Goal: Information Seeking & Learning: Learn about a topic

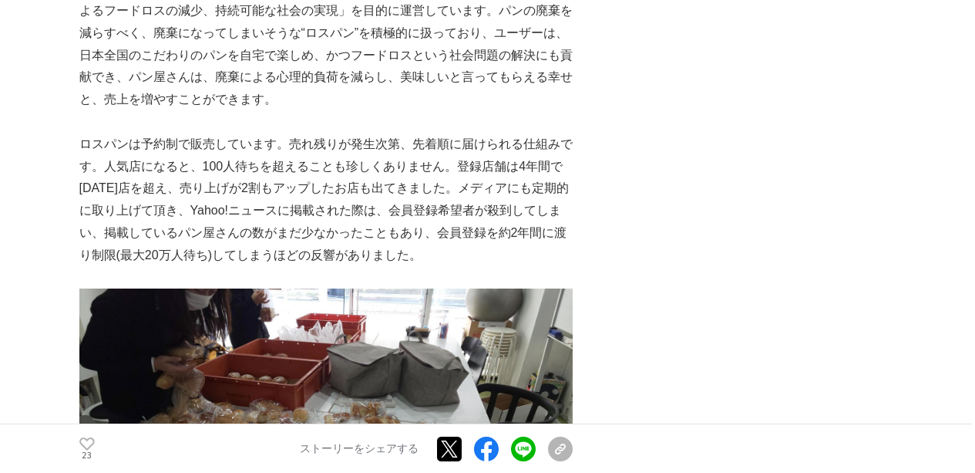
scroll to position [3474, 0]
drag, startPoint x: 81, startPoint y: 141, endPoint x: 294, endPoint y: 135, distance: 213.6
click at [294, 110] on p "rebakeは、日本最大級のパンの通信販売プラットフォームであり、「パンの廃棄削減によるフードロスの減少、持続可能な社会の実現」を目的に運営しています。パンの…" at bounding box center [325, 43] width 493 height 133
drag, startPoint x: 90, startPoint y: 144, endPoint x: 373, endPoint y: 126, distance: 283.5
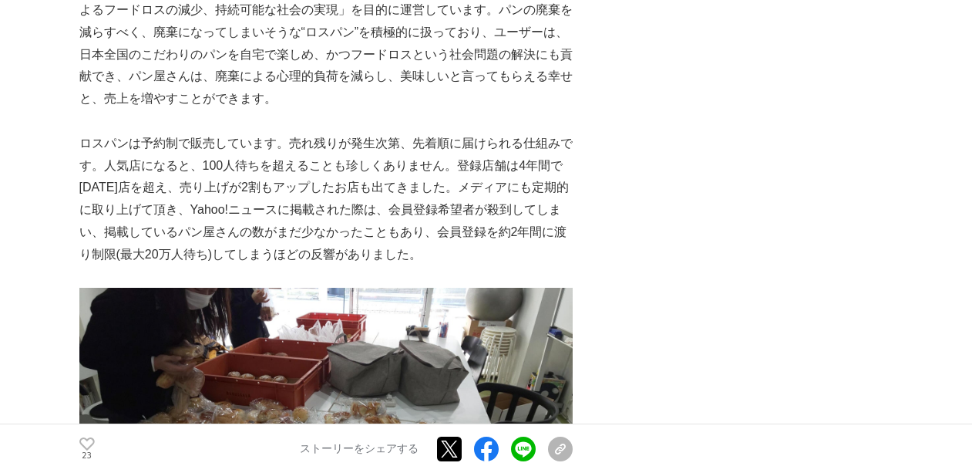
click at [385, 110] on p "rebakeは、日本最大級のパンの通信販売プラットフォームであり、「パンの廃棄削減によるフードロスの減少、持続可能な社会の実現」を目的に運営しています。パンの…" at bounding box center [325, 43] width 493 height 133
drag, startPoint x: 87, startPoint y: 144, endPoint x: 372, endPoint y: 150, distance: 285.3
click at [372, 110] on p "rebakeは、日本最大級のパンの通信販売プラットフォームであり、「パンの廃棄削減によるフードロスの減少、持続可能な社会の実現」を目的に運営しています。パンの…" at bounding box center [325, 43] width 493 height 133
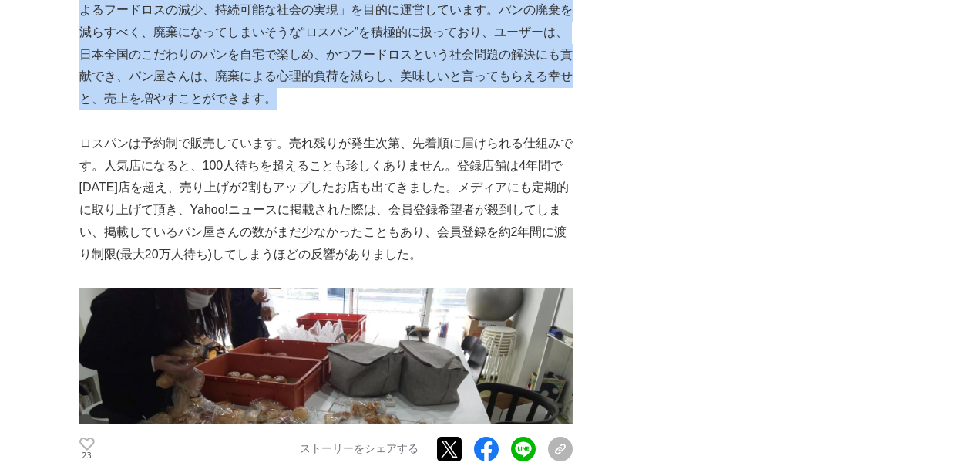
drag, startPoint x: 81, startPoint y: 143, endPoint x: 315, endPoint y: 254, distance: 259.3
click at [315, 110] on p "rebakeは、日本最大級のパンの通信販売プラットフォームであり、「パンの廃棄削減によるフードロスの減少、持続可能な社会の実現」を目的に運営しています。パンの…" at bounding box center [325, 43] width 493 height 133
copy p "rebakeは、日本最大級のパンの通信販売プラットフォームであり、「パンの廃棄削減によるフードロスの減少、持続可能な社会の実現」を目的に運営しています。パンの…"
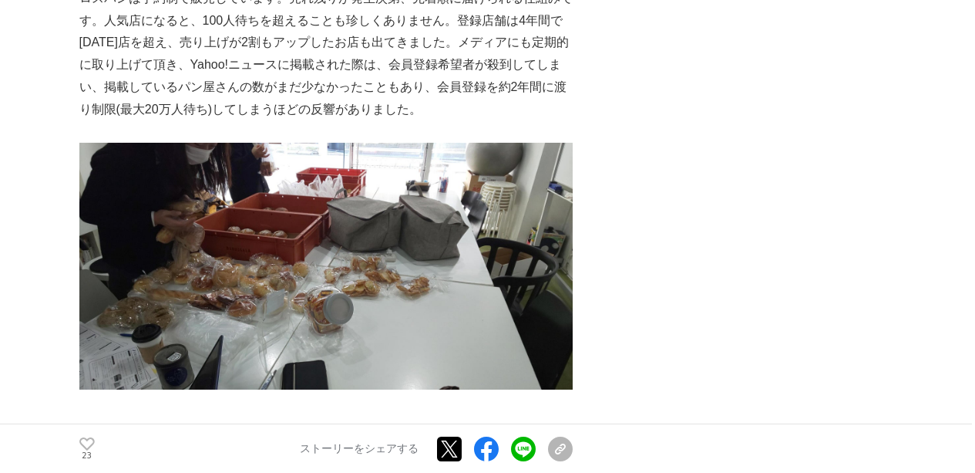
scroll to position [3632, 0]
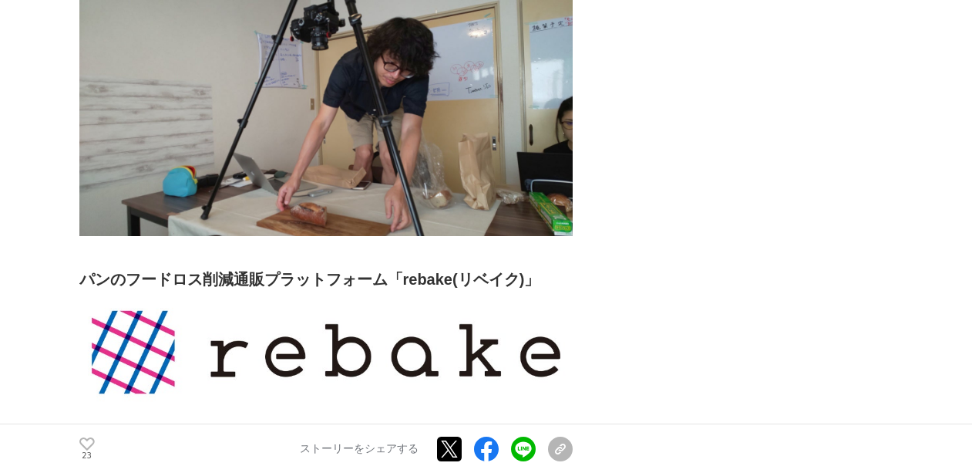
scroll to position [3029, 0]
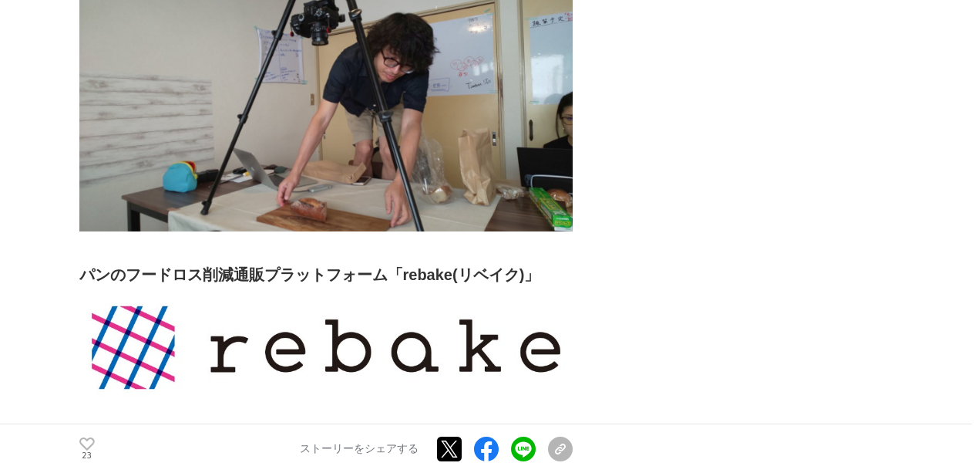
click at [240, 146] on img at bounding box center [325, 108] width 493 height 247
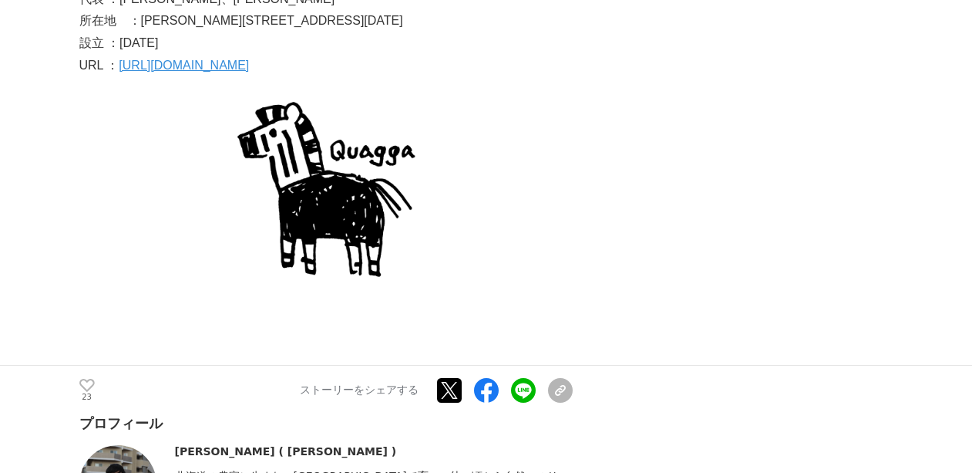
scroll to position [8573, 0]
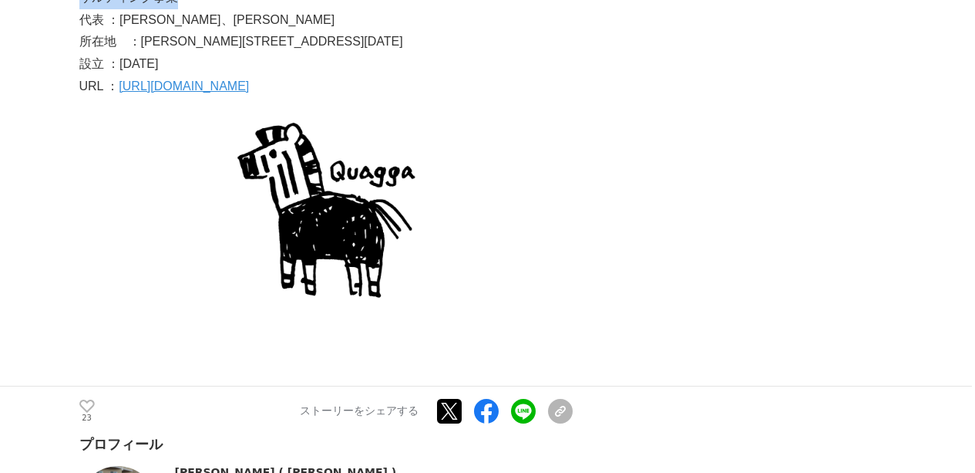
drag, startPoint x: 138, startPoint y: 224, endPoint x: 474, endPoint y: 246, distance: 336.8
copy p "パン廃棄の削減サービスrebake、グルテンフリーの定期便、食に関するコンサルティング事業"
drag, startPoint x: 138, startPoint y: 197, endPoint x: 405, endPoint y: 240, distance: 271.1
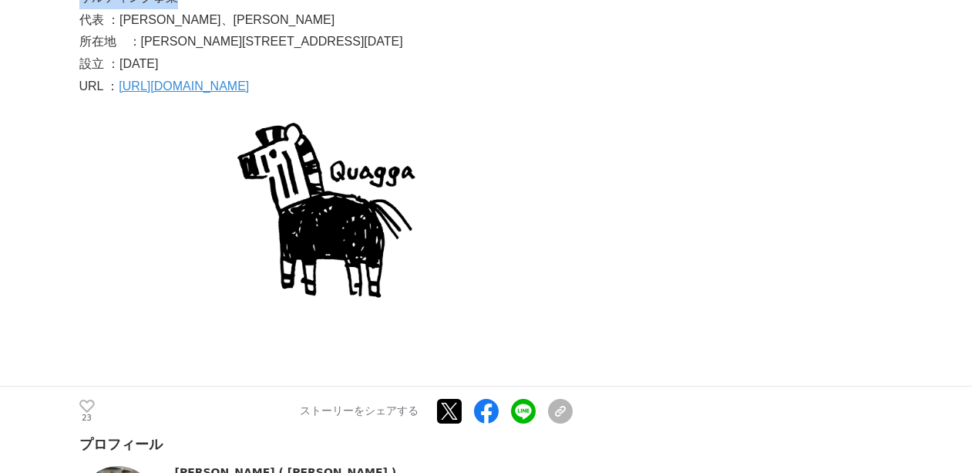
copy div "合同会社クアッガ　 事業内容：パン廃棄の削減サービスrebake、グルテンフリーの定期便、食に関するコンサルティング事業"
